Goal: Task Accomplishment & Management: Use online tool/utility

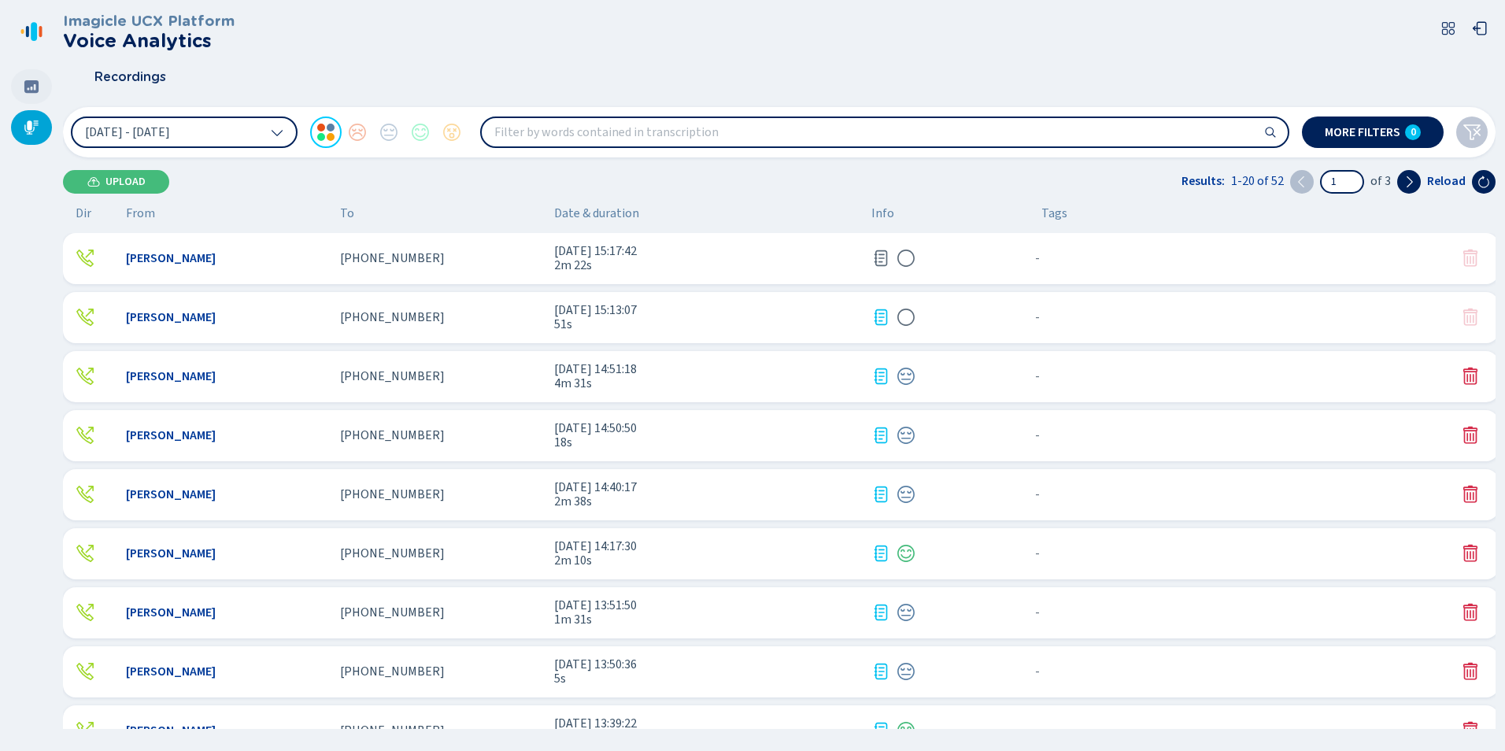
click at [27, 83] on icon at bounding box center [31, 86] width 14 height 13
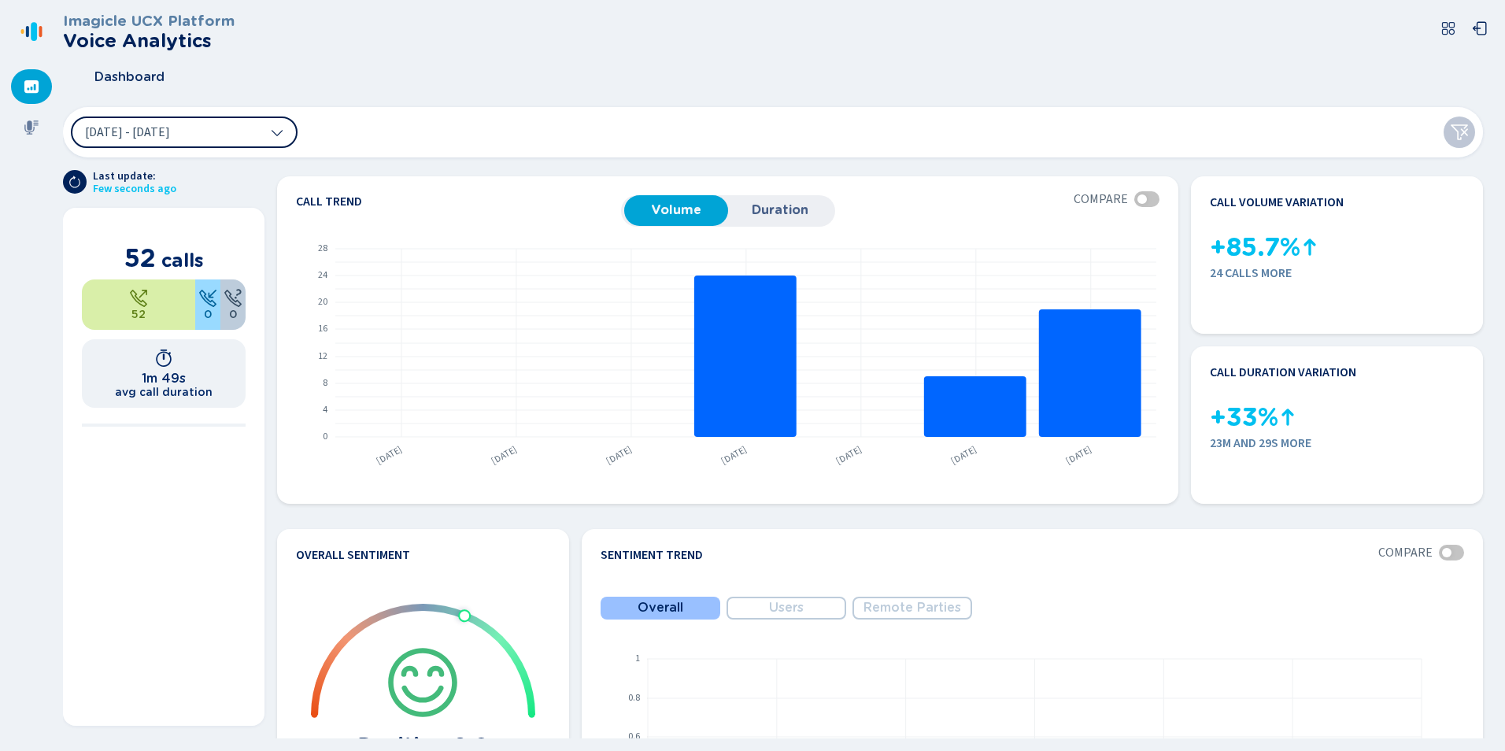
click at [279, 137] on icon at bounding box center [277, 132] width 13 height 13
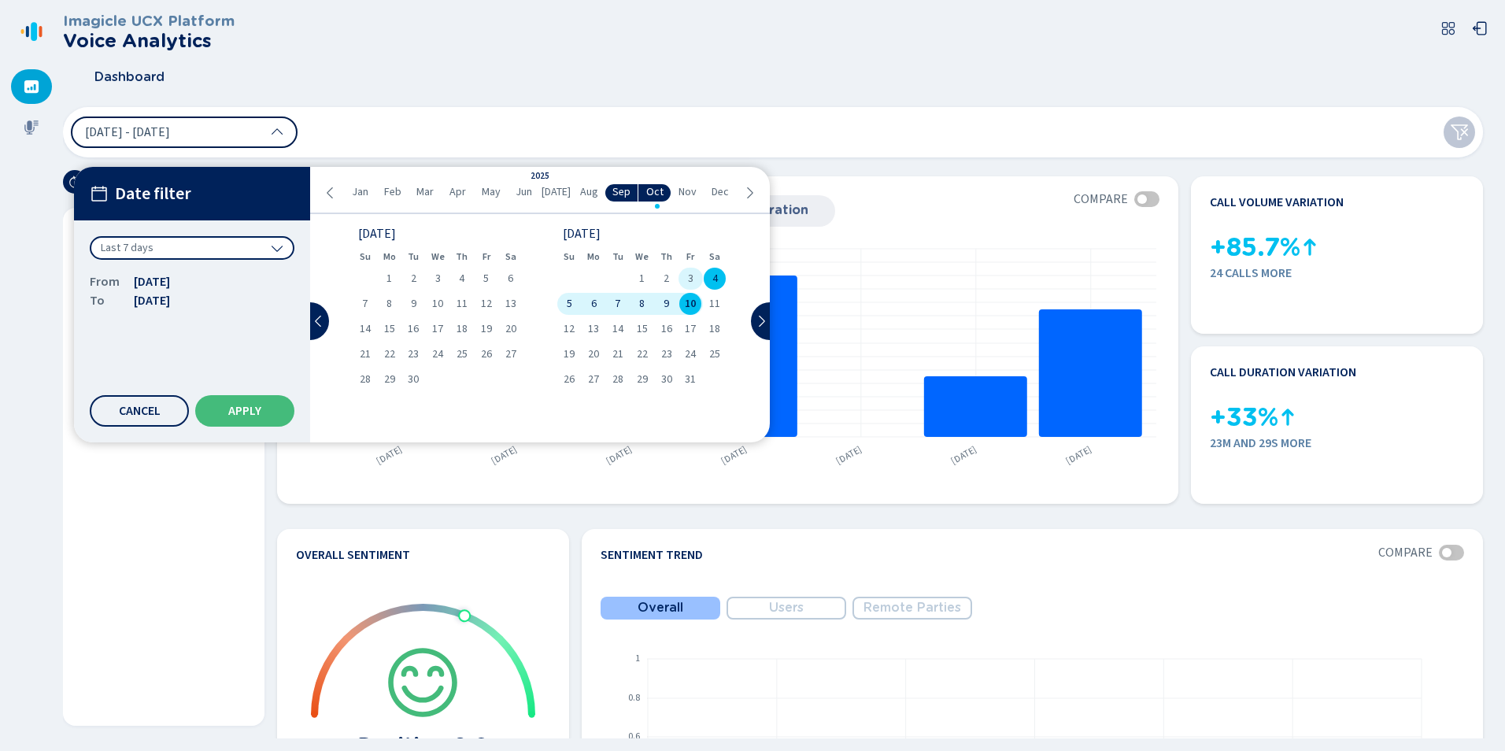
click at [697, 275] on div "3" at bounding box center [690, 279] width 24 height 22
click at [695, 293] on div "10" at bounding box center [690, 304] width 24 height 22
click at [232, 419] on button "Apply" at bounding box center [244, 410] width 99 height 31
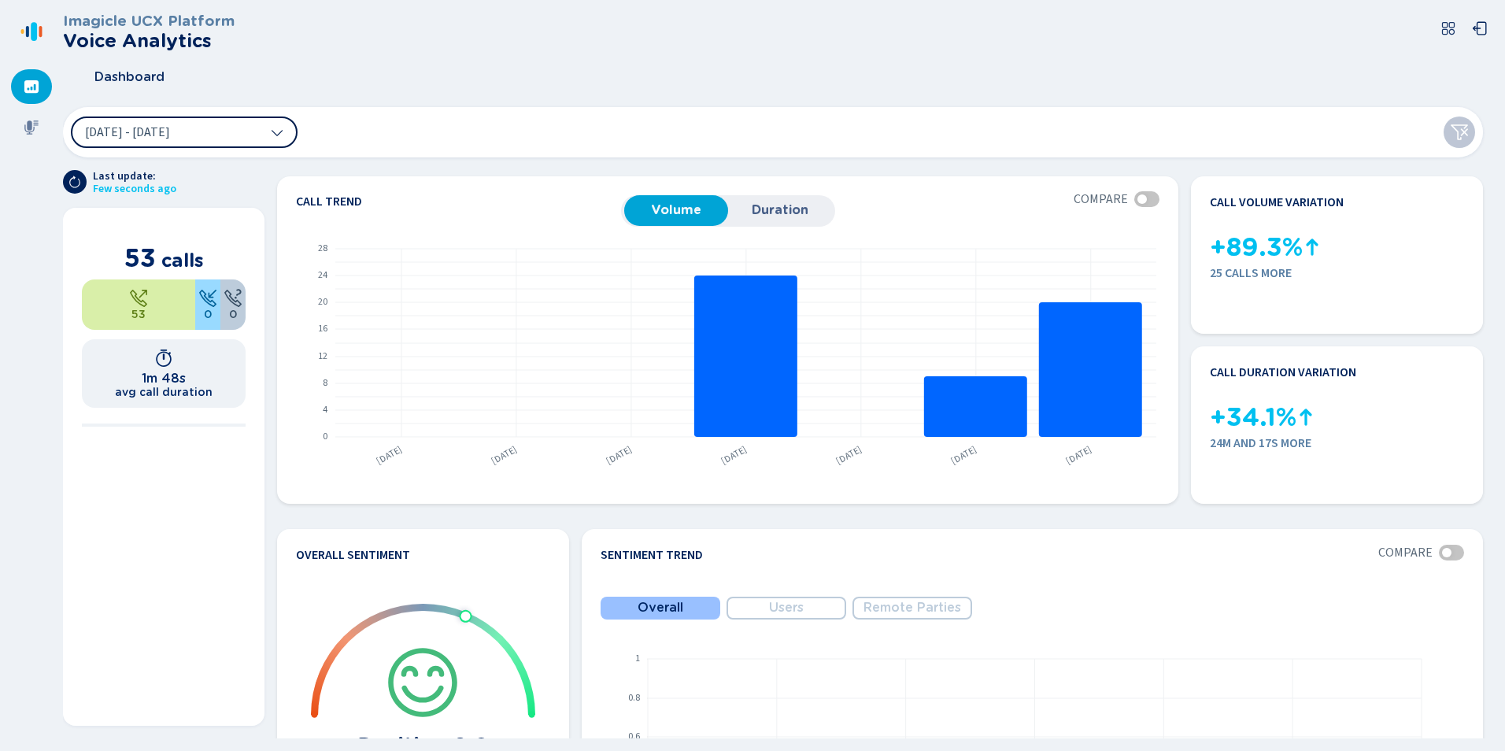
click at [215, 143] on button "[DATE] - [DATE]" at bounding box center [184, 131] width 227 height 31
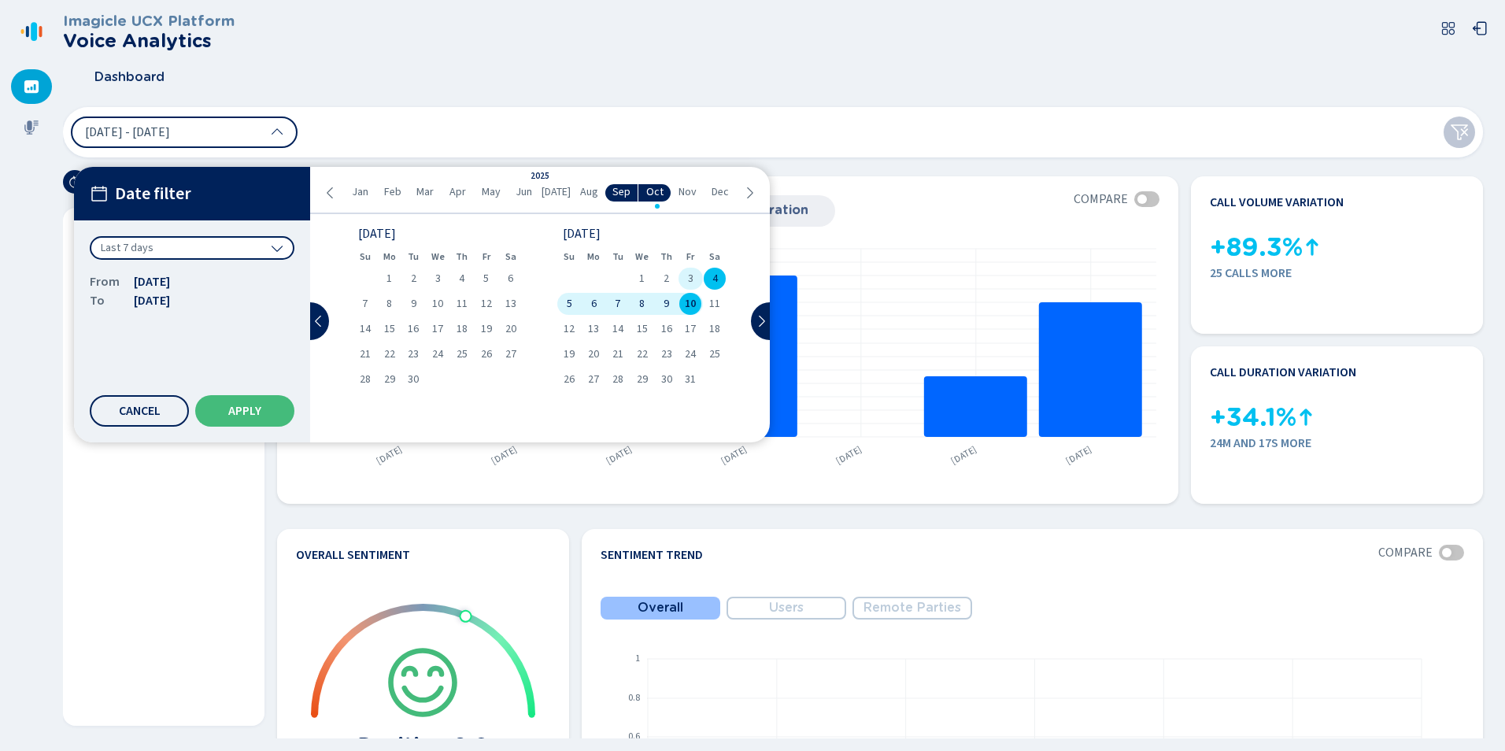
click at [693, 280] on span "3" at bounding box center [691, 278] width 6 height 11
click at [691, 299] on span "10" at bounding box center [690, 303] width 11 height 11
click at [278, 406] on button "Apply" at bounding box center [244, 410] width 99 height 31
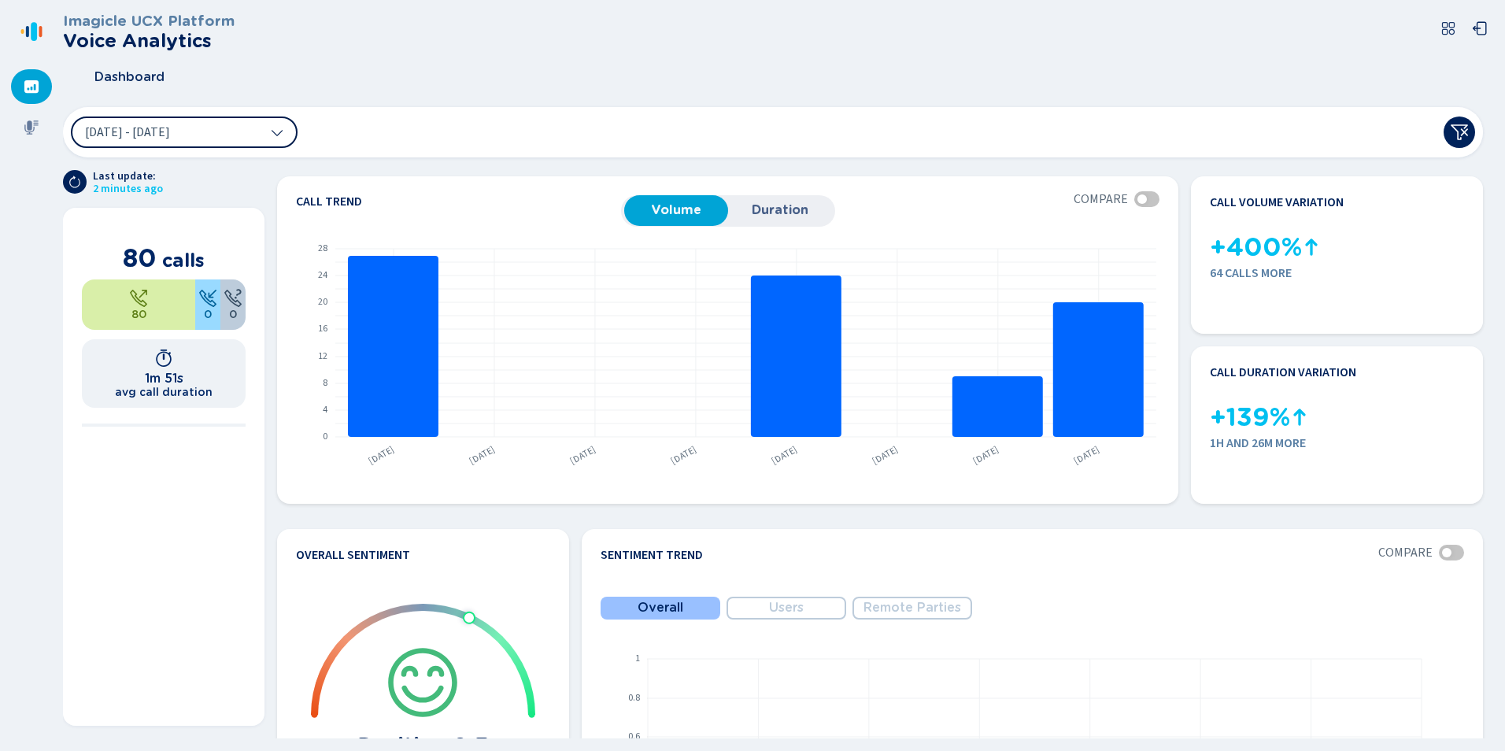
click at [253, 139] on button "[DATE] - [DATE]" at bounding box center [184, 131] width 227 height 31
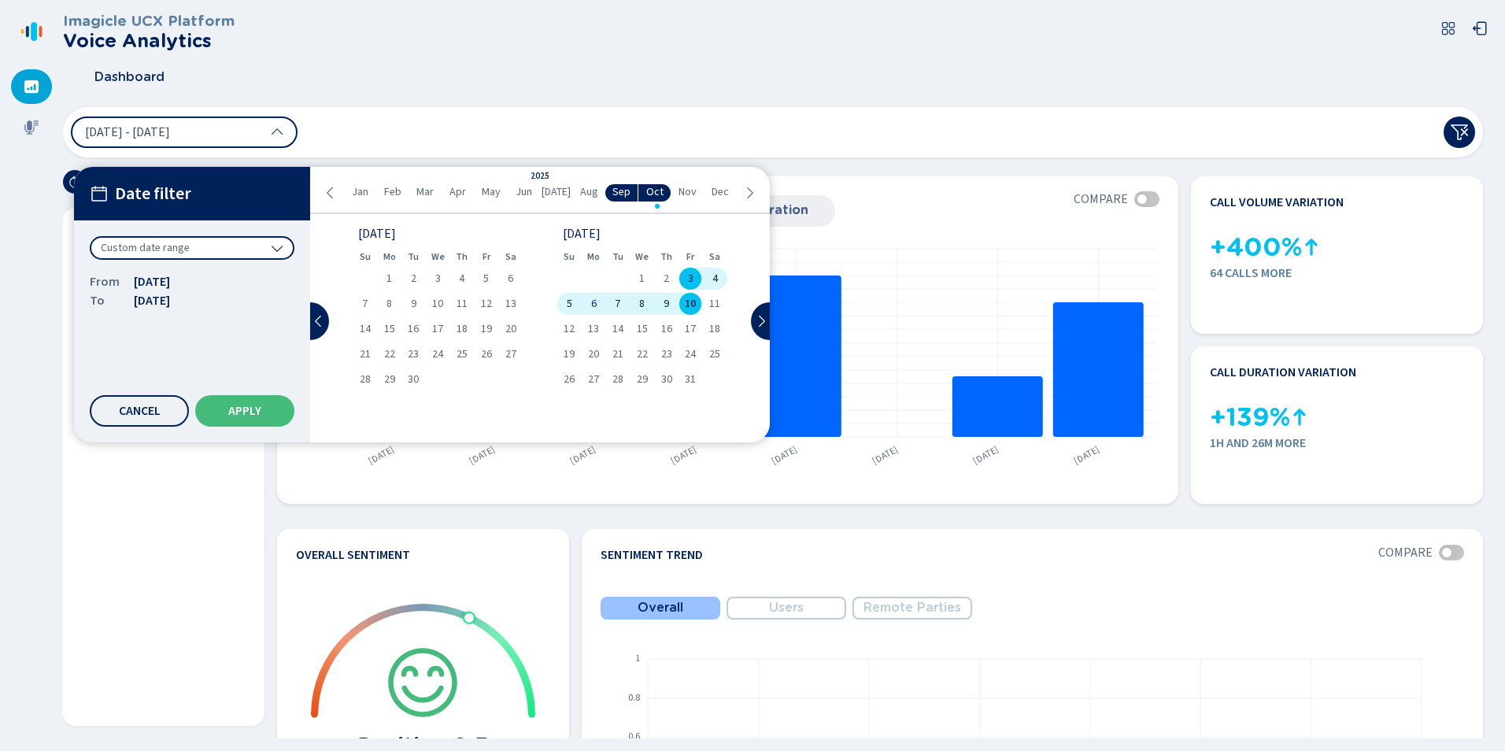
click at [596, 72] on div "Dashboard" at bounding box center [779, 76] width 1432 height 39
